Goal: Task Accomplishment & Management: Use online tool/utility

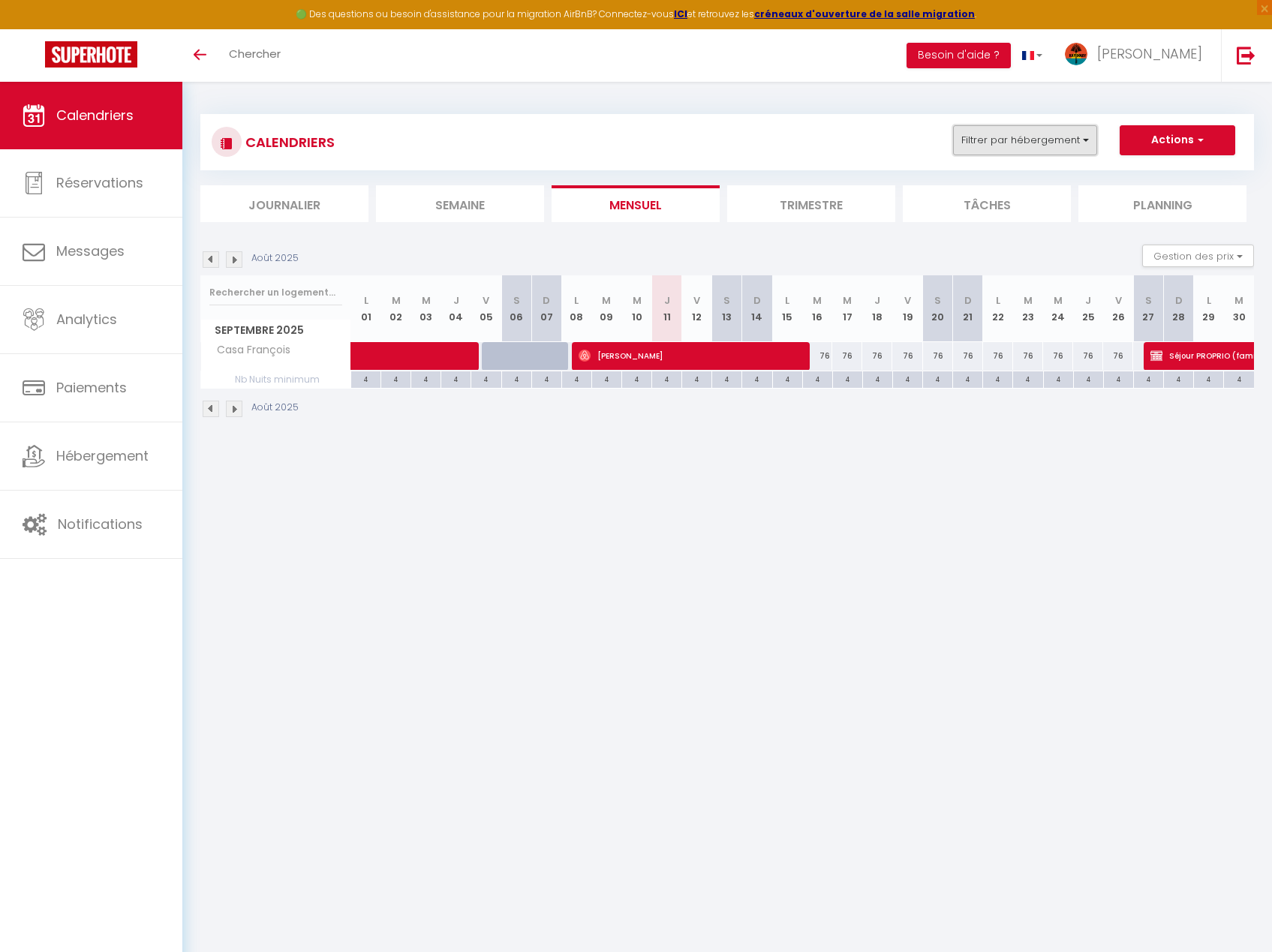
click at [1062, 135] on button "Filtrer par hébergement" at bounding box center [1025, 139] width 144 height 30
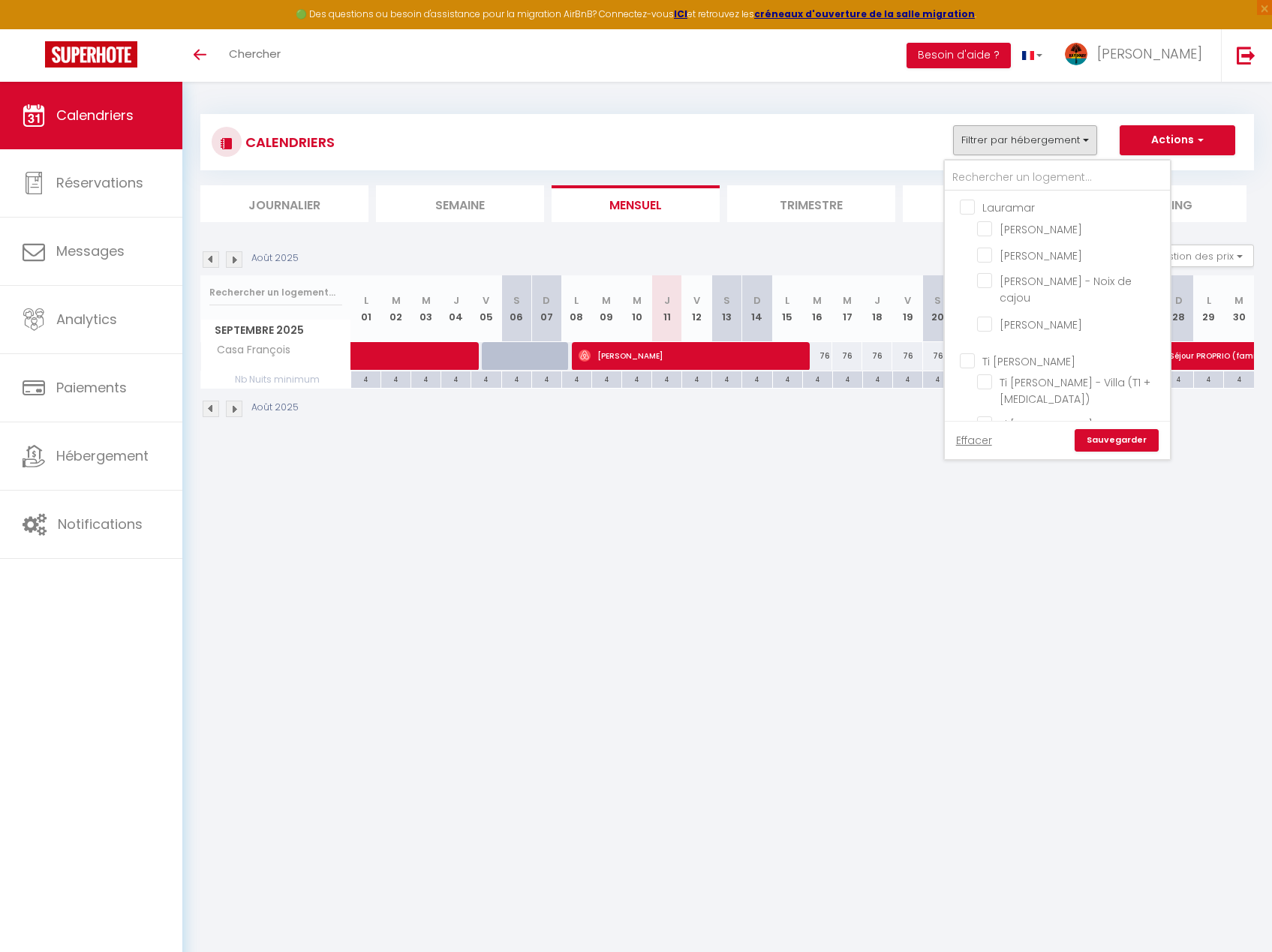
click at [1044, 352] on input "Ti [PERSON_NAME]" at bounding box center [1073, 360] width 226 height 15
checkbox input "true"
checkbox input "false"
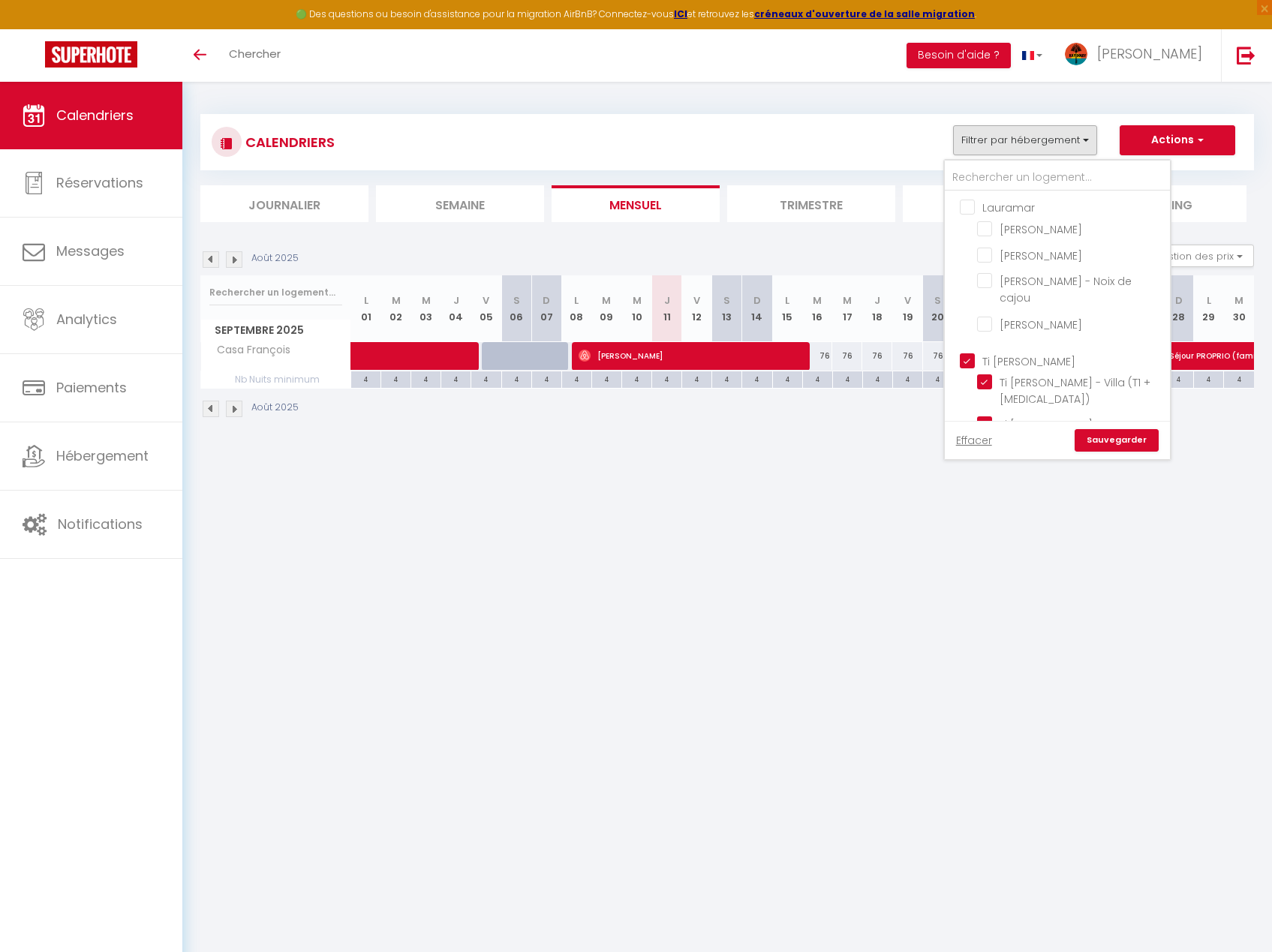
checkbox input "false"
checkbox input "true"
checkbox input "false"
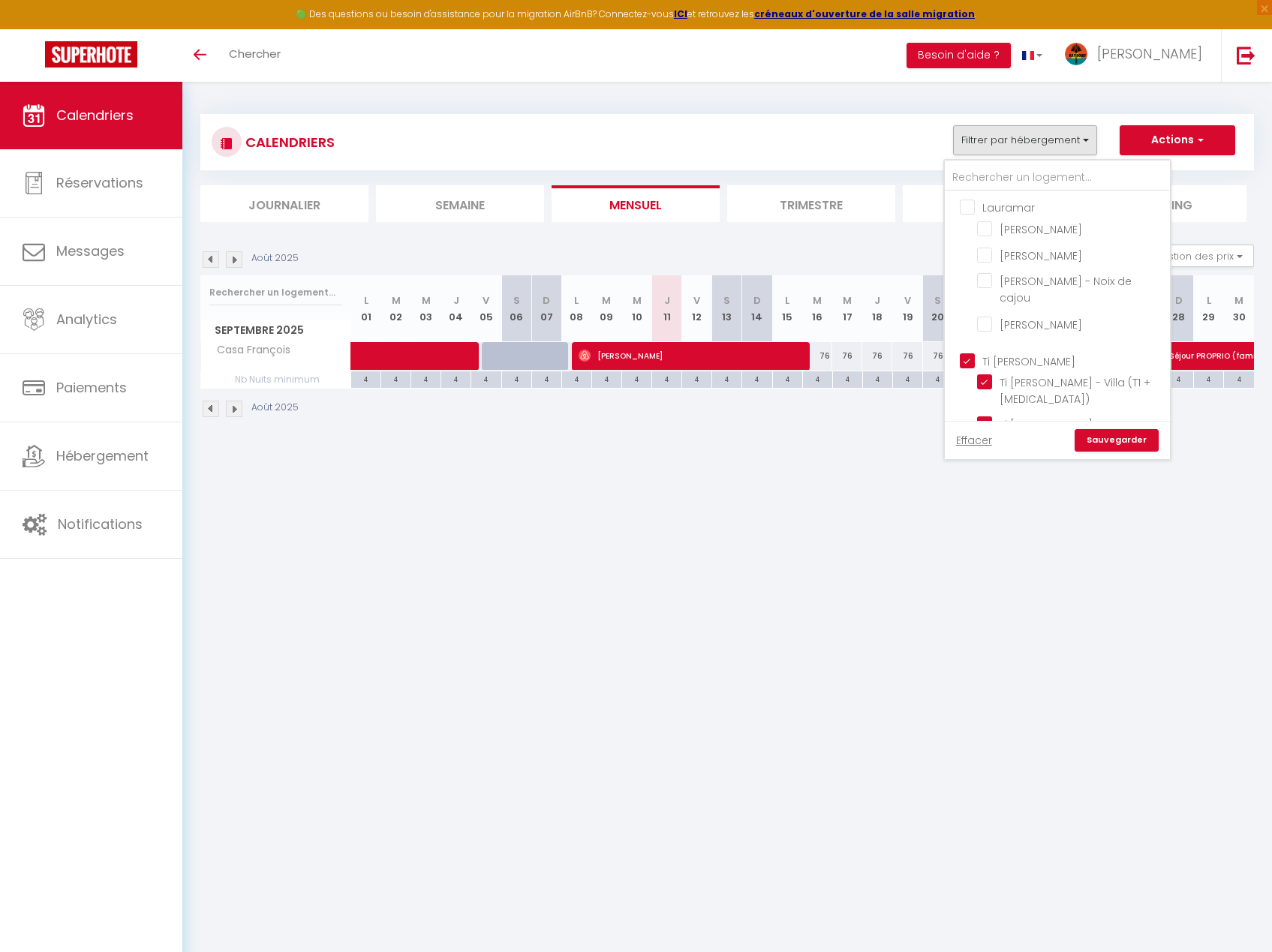
checkbox input "false"
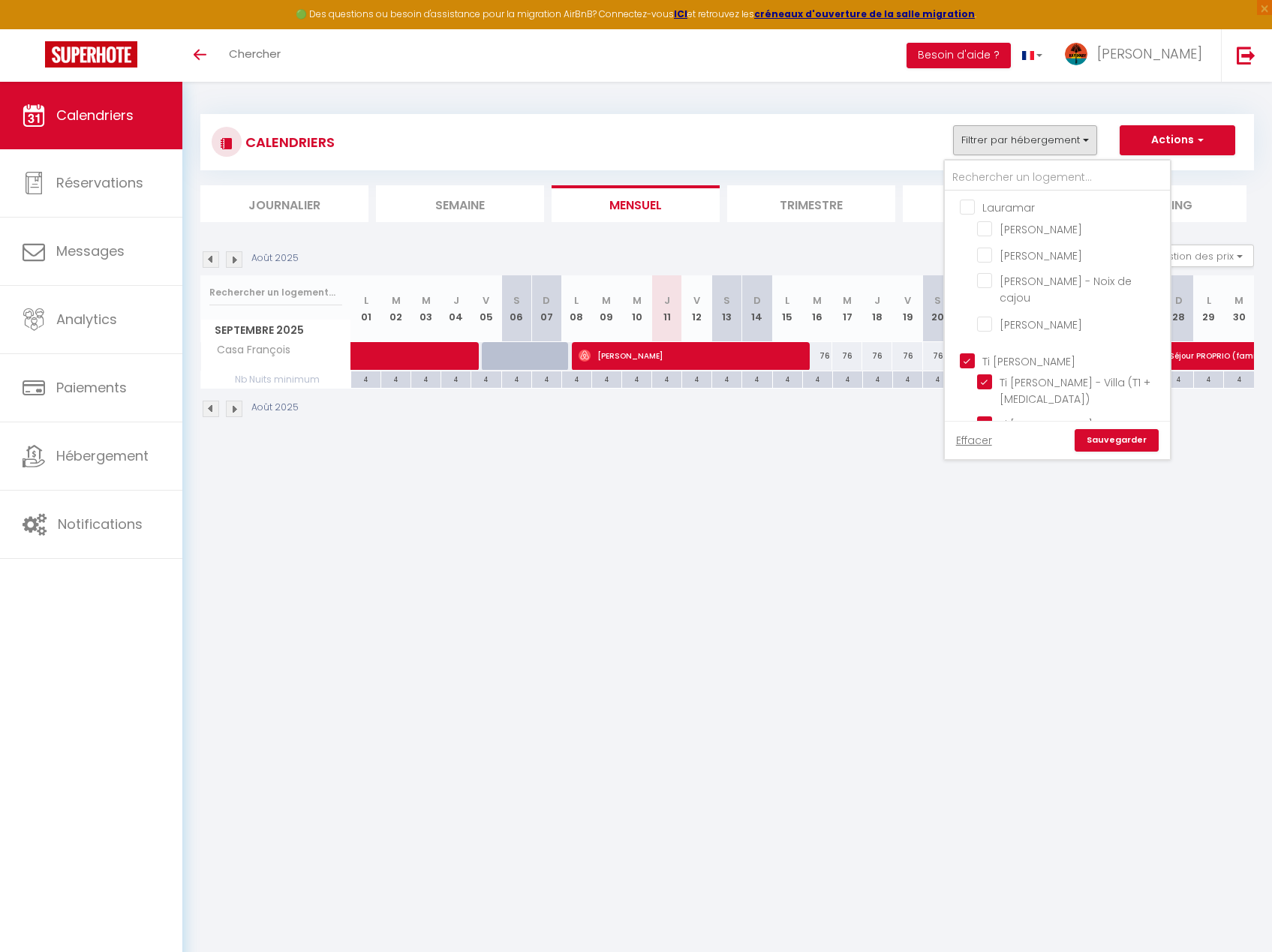
checkbox input "false"
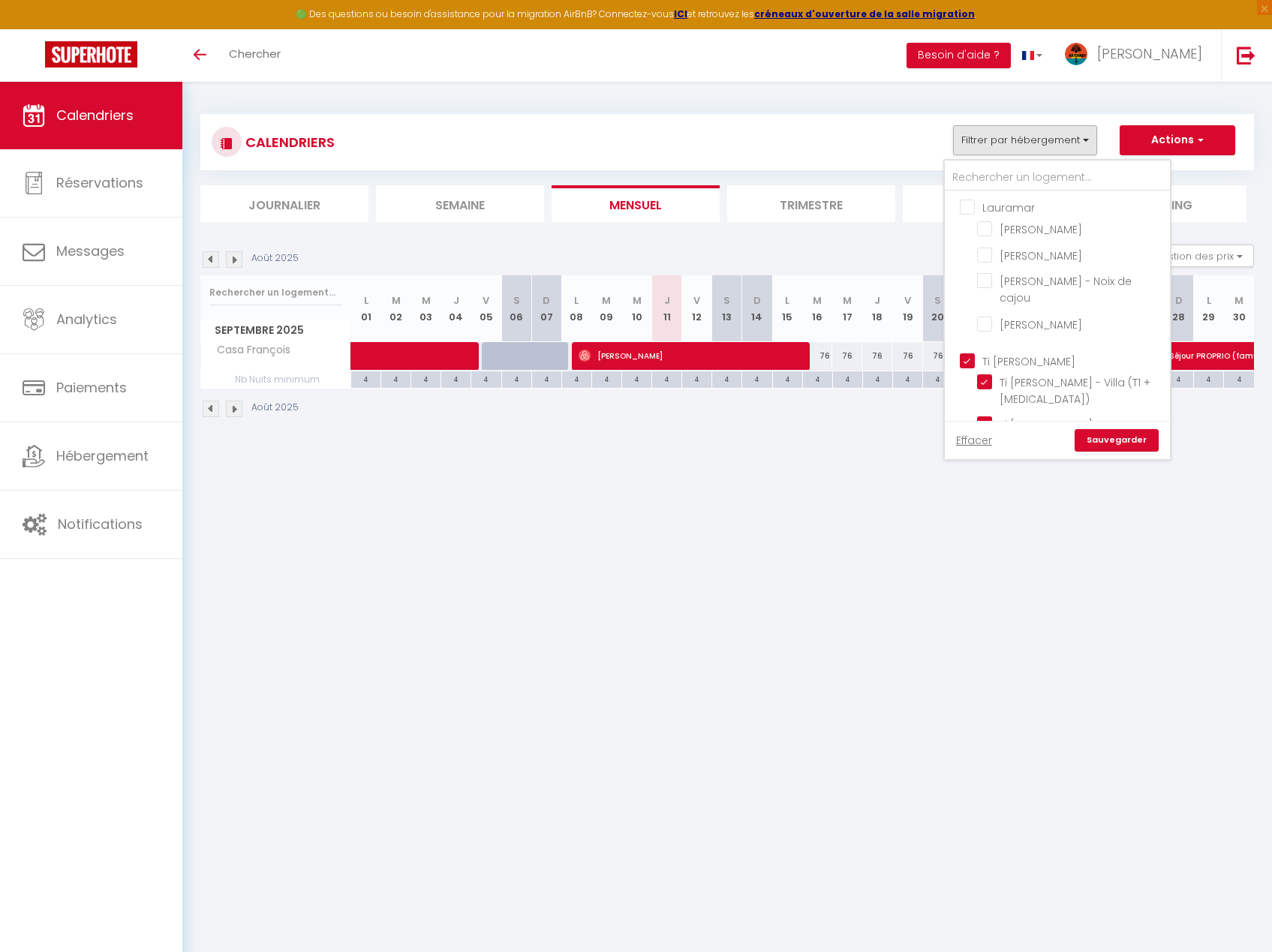
checkbox input "false"
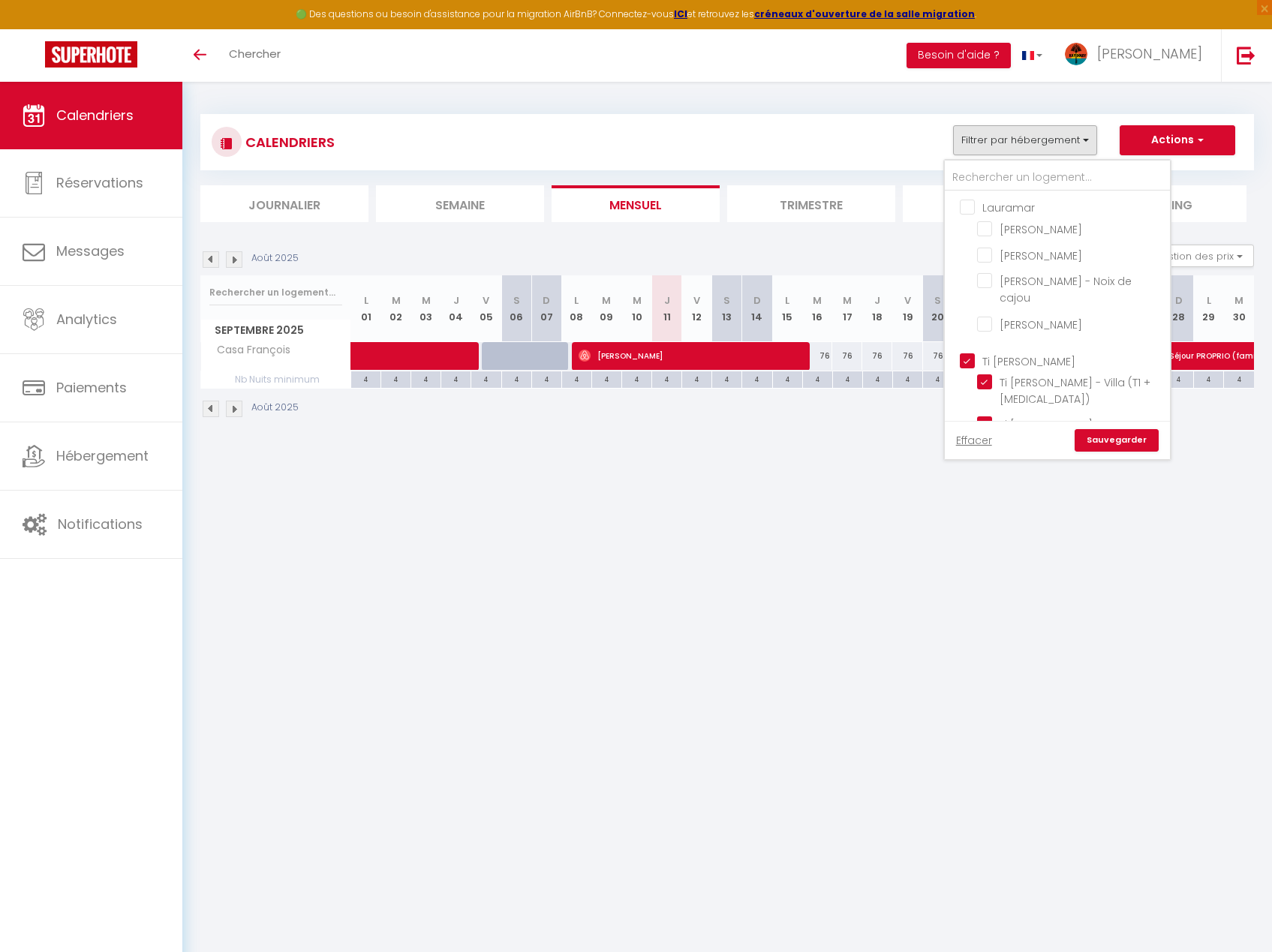
checkbox input "false"
click at [1039, 405] on label "Casa François" at bounding box center [1035, 413] width 85 height 16
click at [1039, 404] on input "Casa François" at bounding box center [1071, 411] width 188 height 15
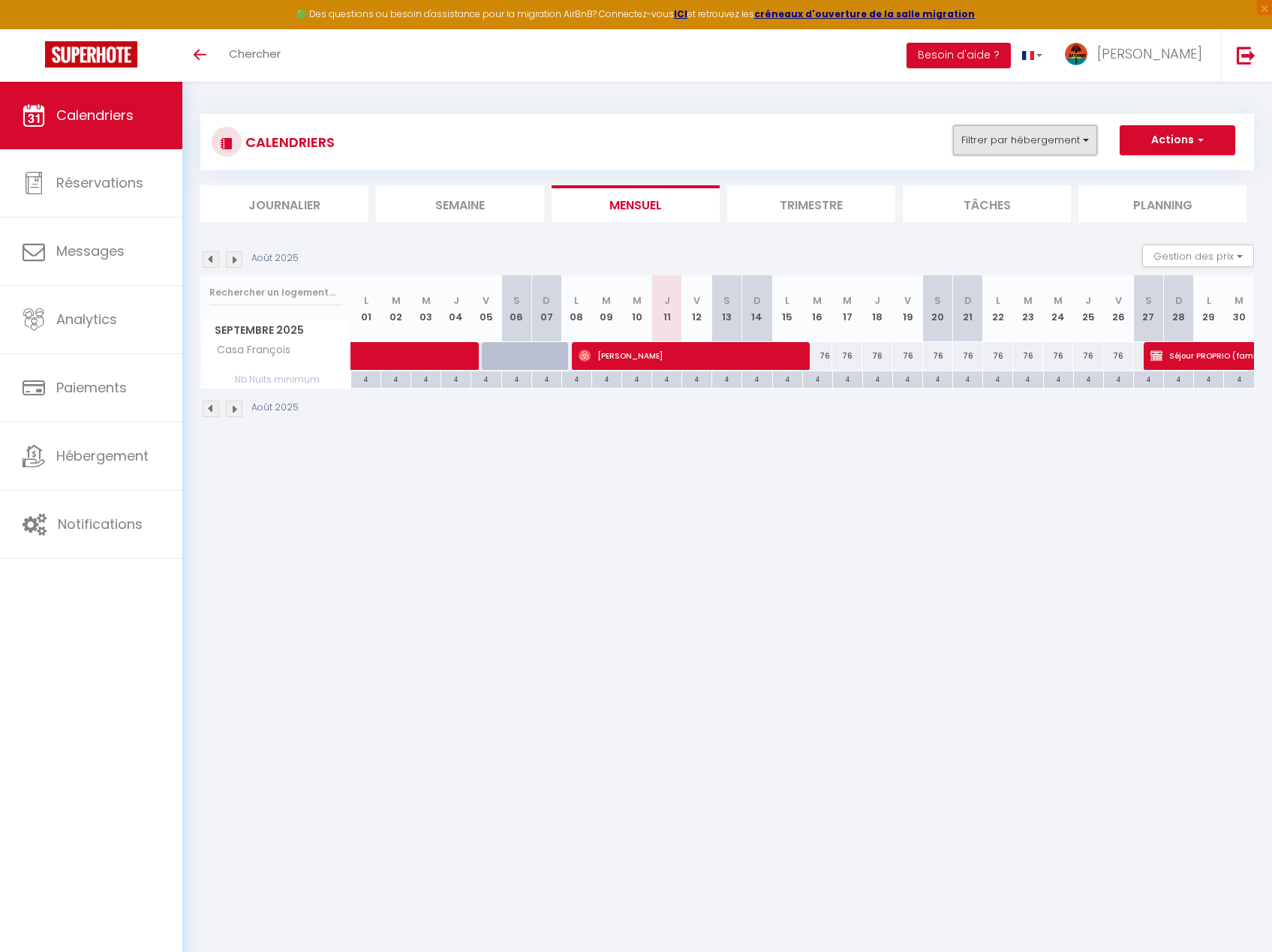
click at [1029, 153] on button "Filtrer par hébergement" at bounding box center [1025, 139] width 144 height 30
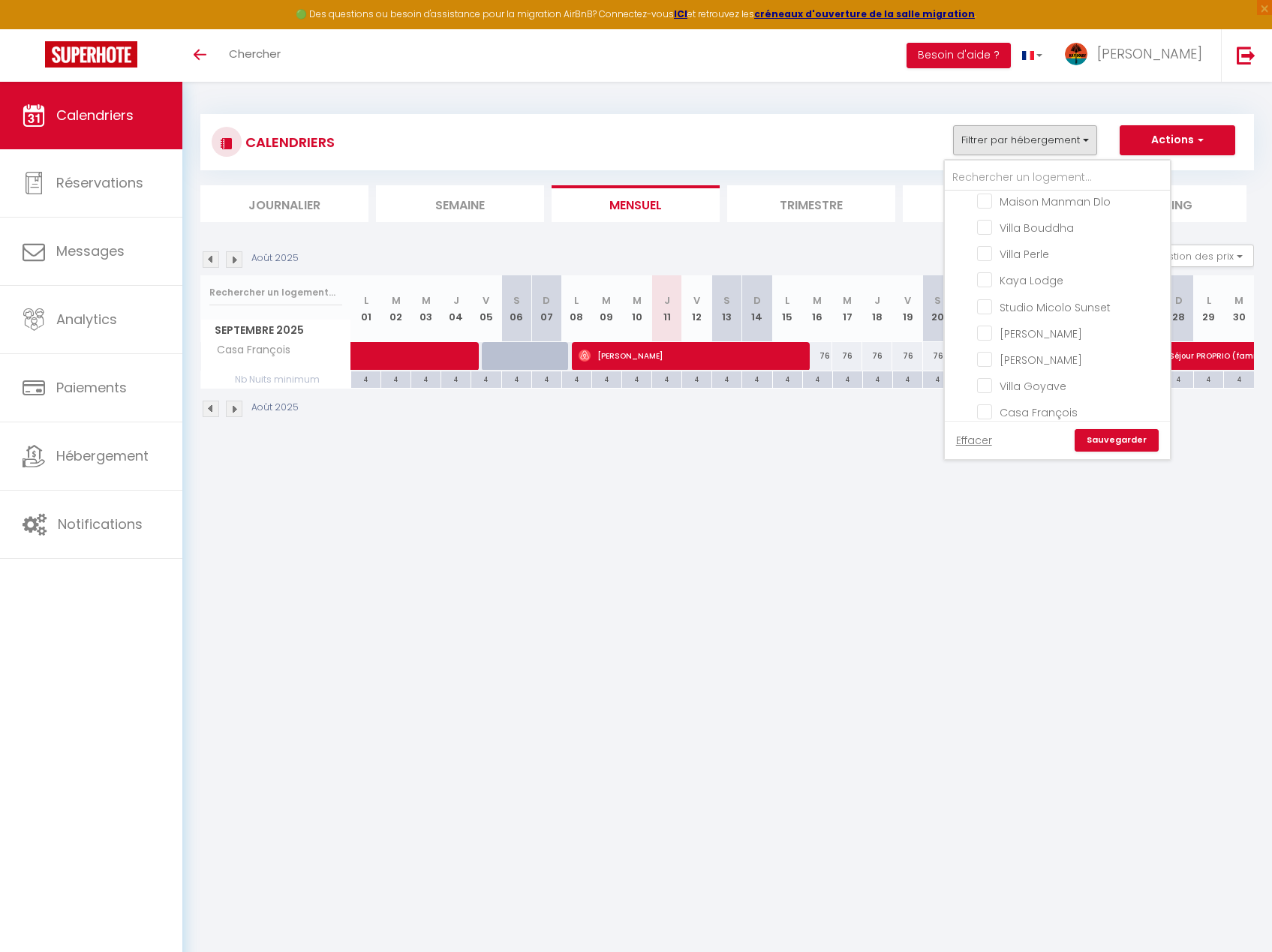
click at [1132, 442] on link "Sauvegarder" at bounding box center [1116, 440] width 84 height 23
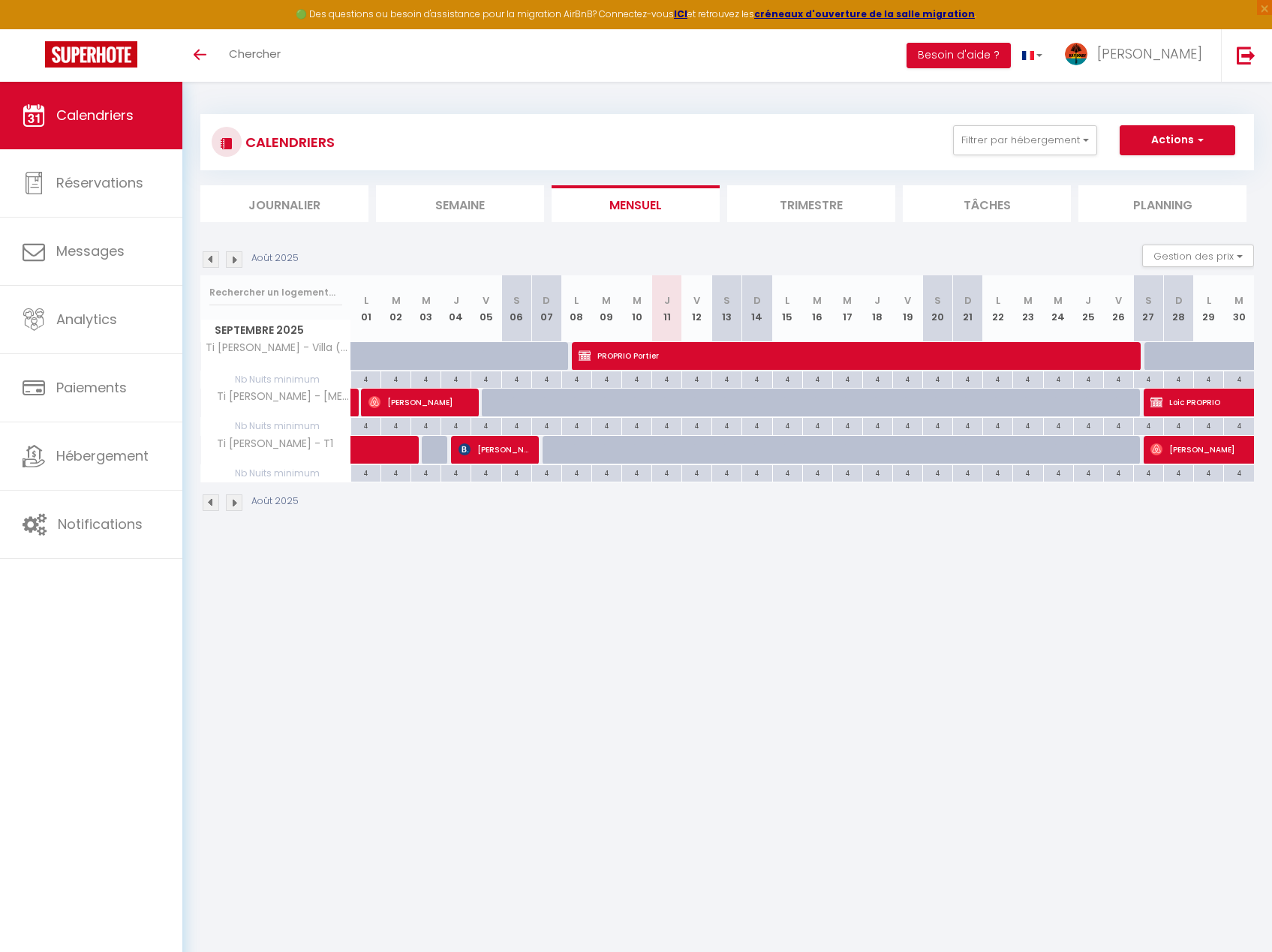
click at [236, 262] on img at bounding box center [234, 260] width 16 height 16
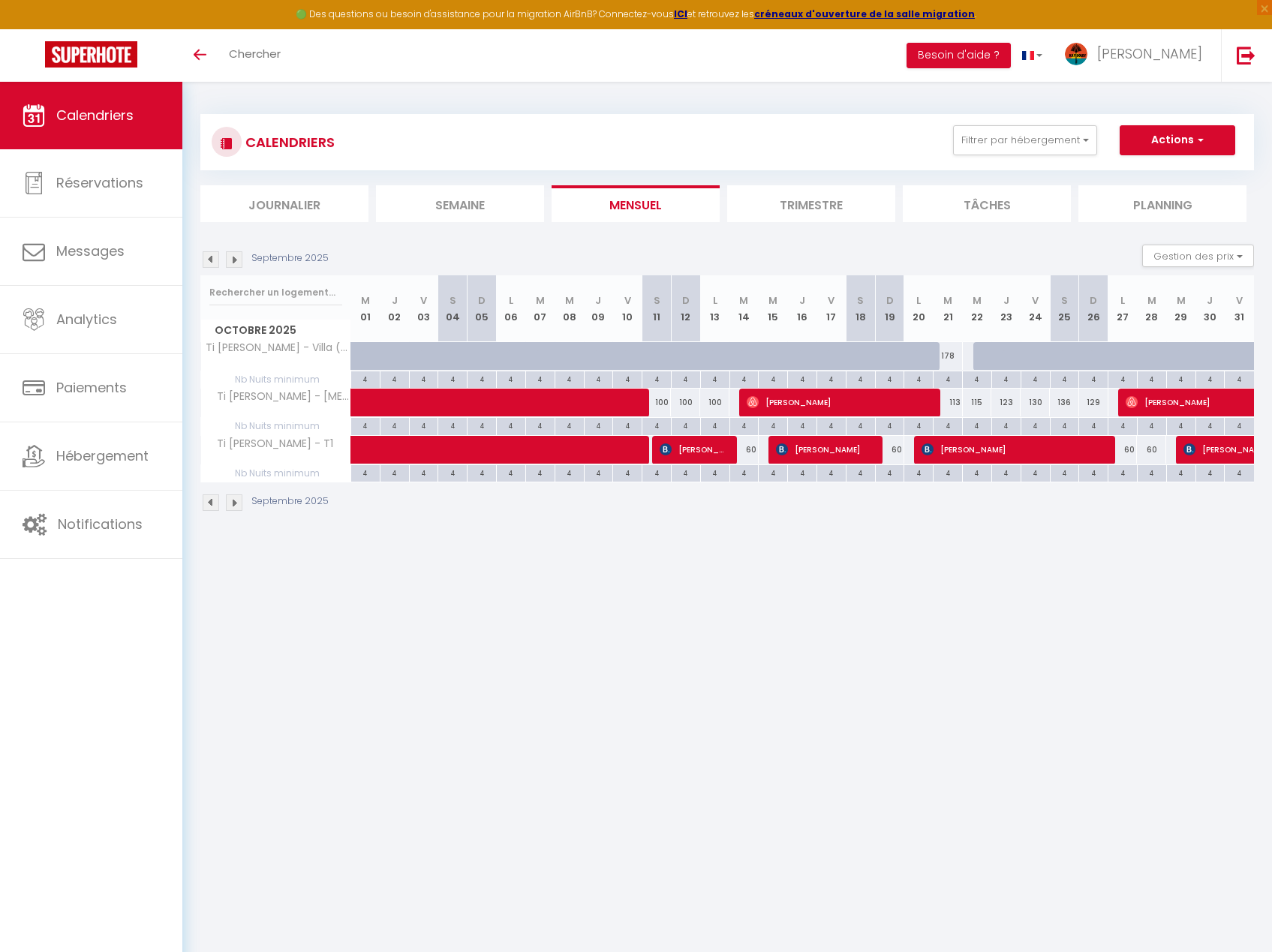
click at [236, 260] on img at bounding box center [234, 260] width 16 height 16
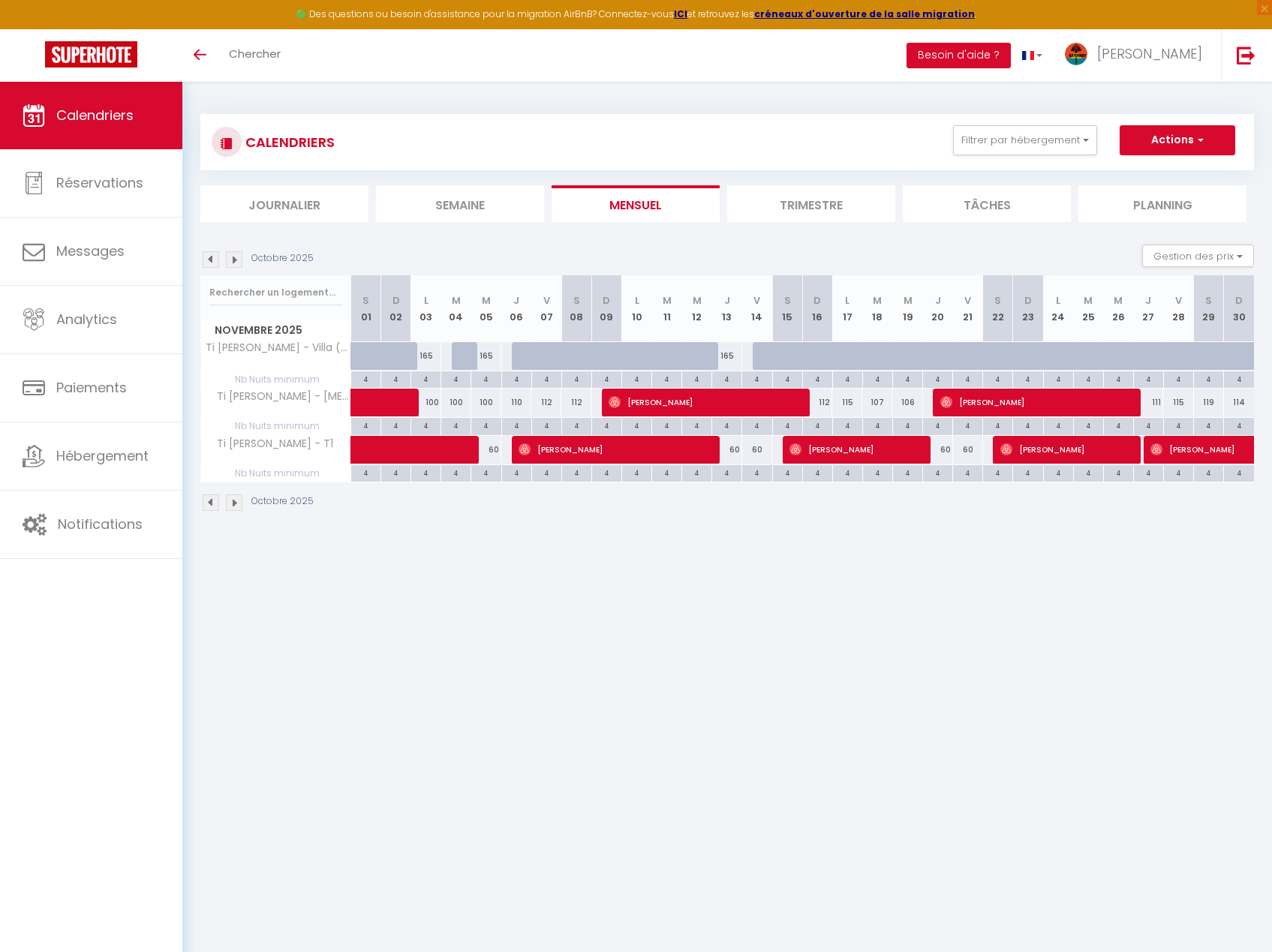
click at [236, 260] on img at bounding box center [234, 260] width 16 height 16
